Goal: Task Accomplishment & Management: Use online tool/utility

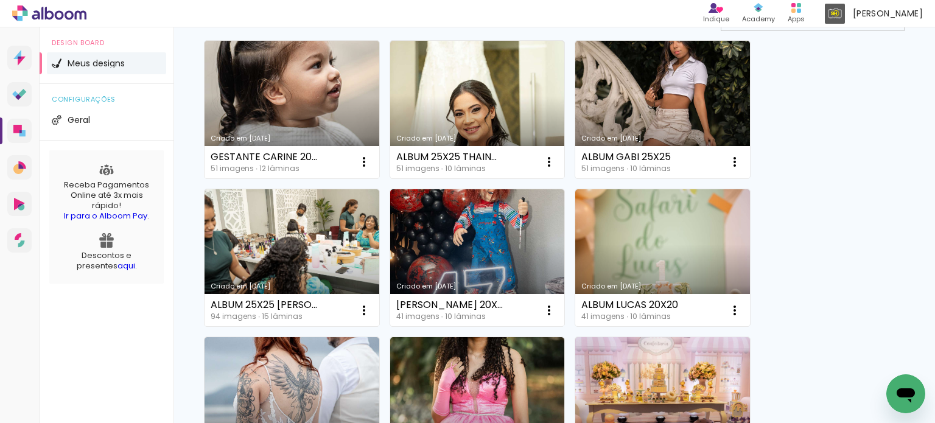
scroll to position [122, 0]
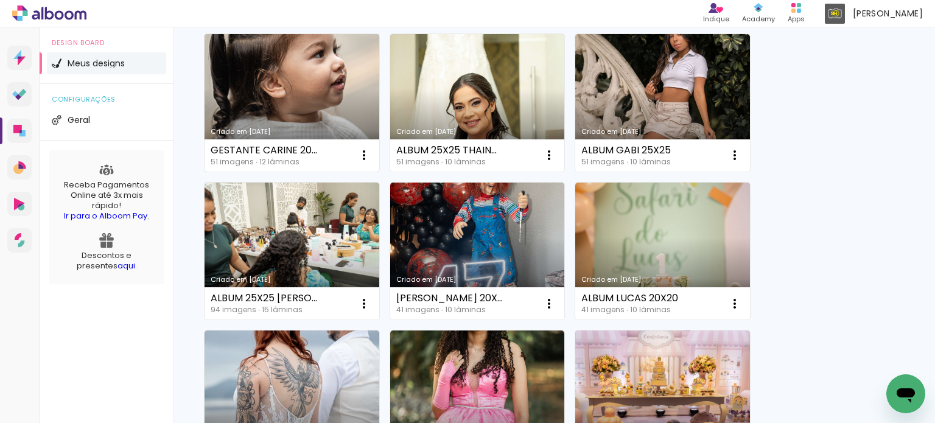
click at [290, 121] on link "Criado em [DATE]" at bounding box center [292, 103] width 175 height 138
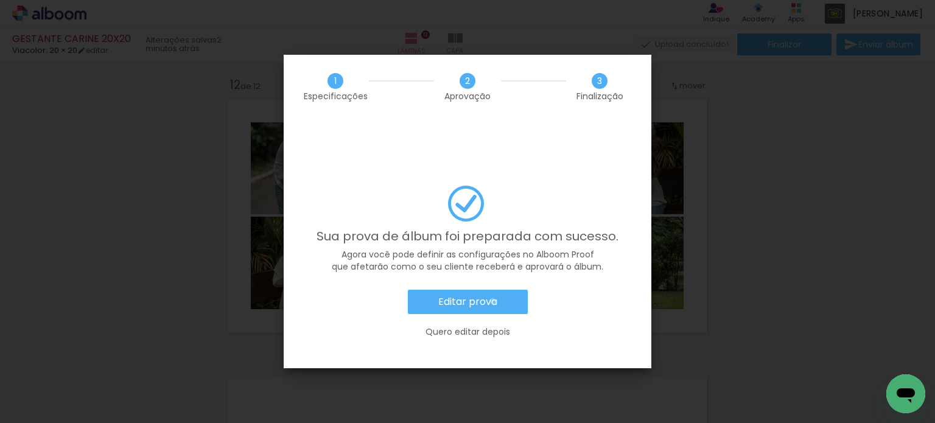
click at [0, 0] on slot "Editar prova" at bounding box center [0, 0] width 0 height 0
